Goal: Transaction & Acquisition: Purchase product/service

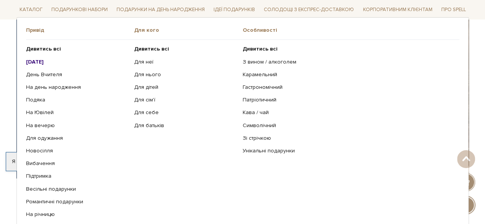
scroll to position [107, 0]
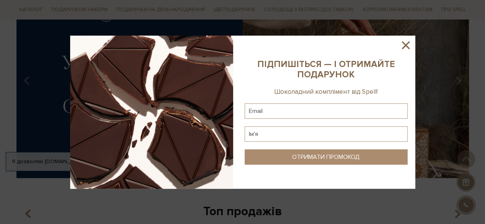
click at [404, 44] on icon at bounding box center [406, 45] width 8 height 8
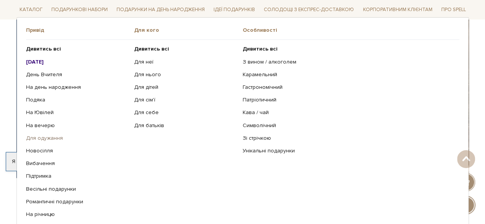
scroll to position [124, 0]
click at [140, 84] on link "Для дітей" at bounding box center [185, 87] width 103 height 7
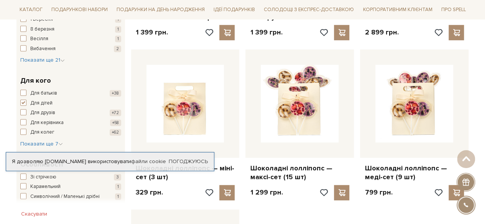
scroll to position [258, 0]
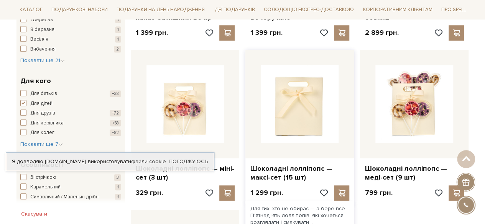
click at [281, 108] on img at bounding box center [300, 104] width 78 height 78
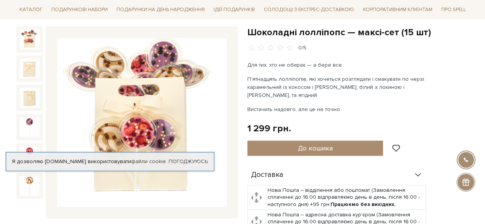
scroll to position [74, 0]
